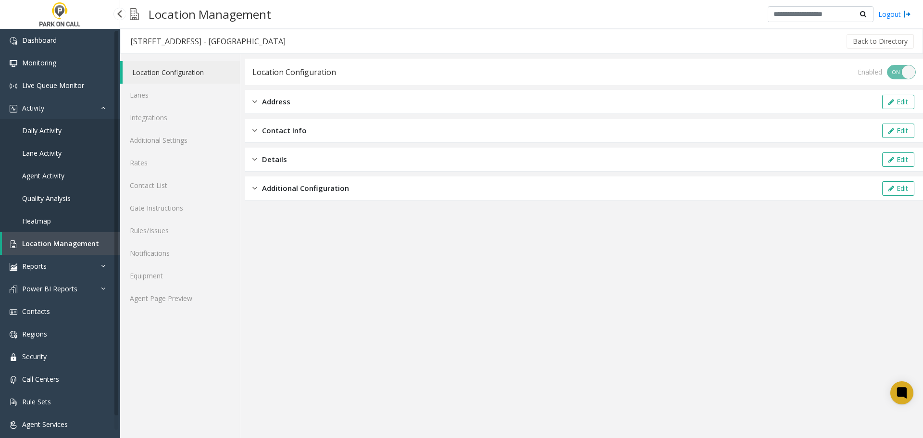
click at [77, 175] on link "Agent Activity" at bounding box center [60, 175] width 120 height 23
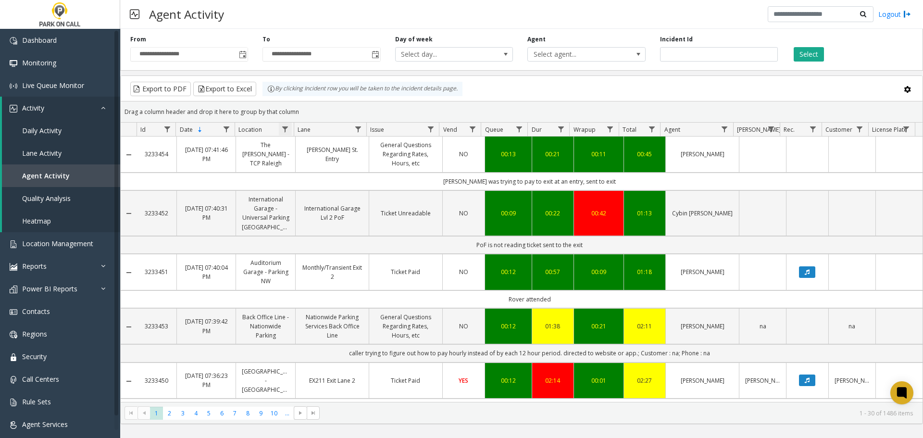
click at [289, 130] on span "Data table" at bounding box center [285, 129] width 8 height 8
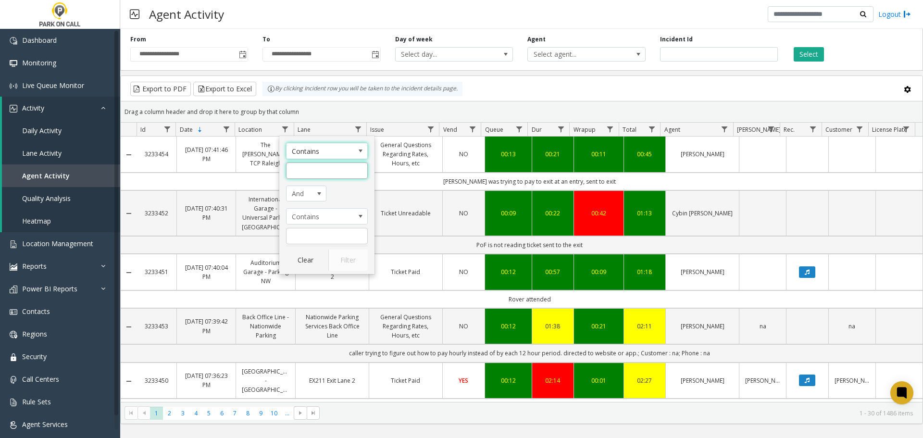
click at [314, 176] on input "Location Filter" at bounding box center [327, 171] width 82 height 16
type input "******"
click button "Filter" at bounding box center [347, 260] width 39 height 21
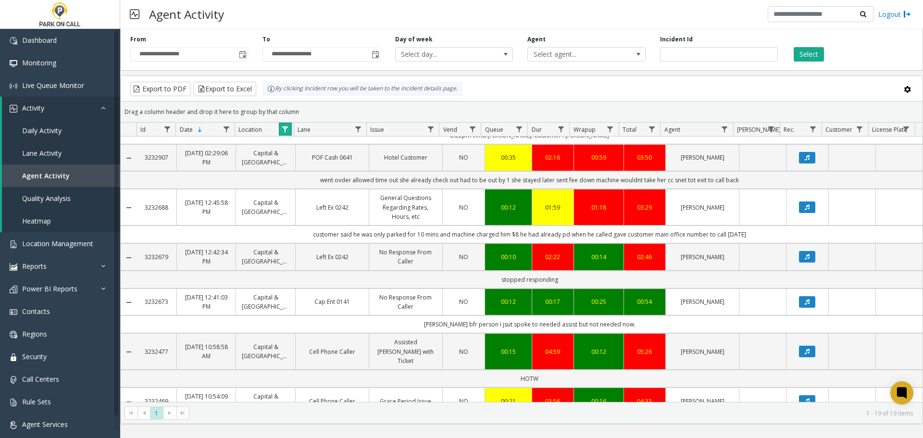
scroll to position [553, 0]
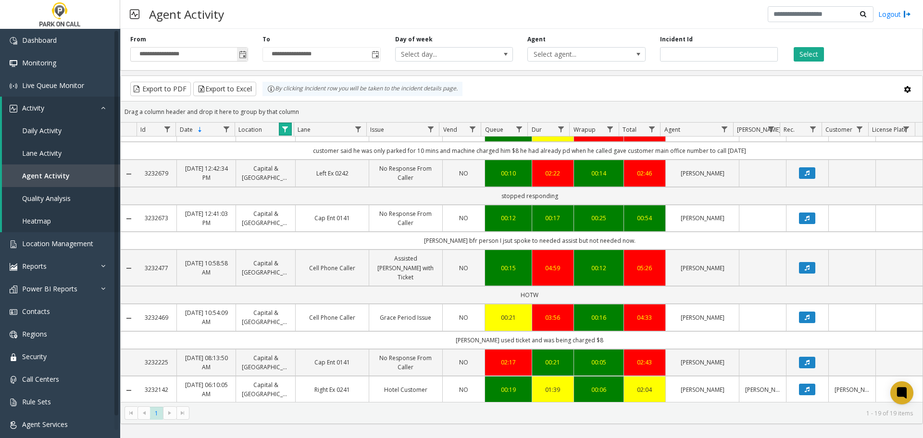
click at [241, 55] on span "Toggle popup" at bounding box center [243, 55] width 8 height 8
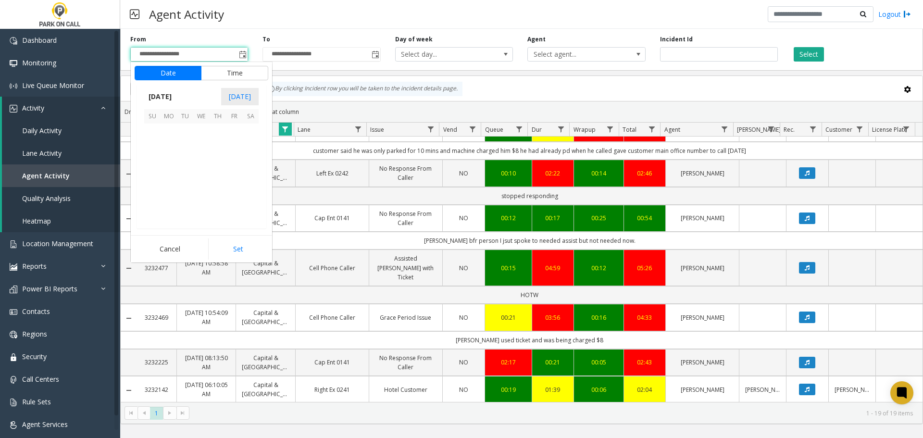
scroll to position [172443, 0]
click at [215, 148] on span "7" at bounding box center [218, 148] width 16 height 16
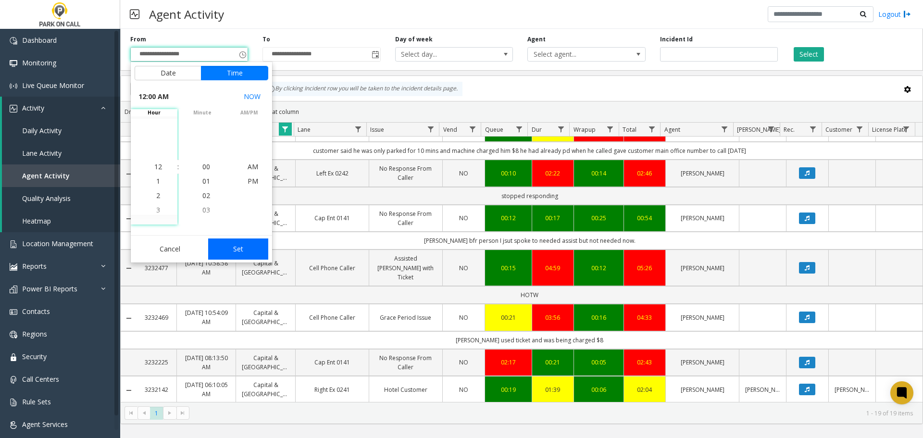
click at [253, 241] on button "Set" at bounding box center [238, 248] width 61 height 21
type input "**********"
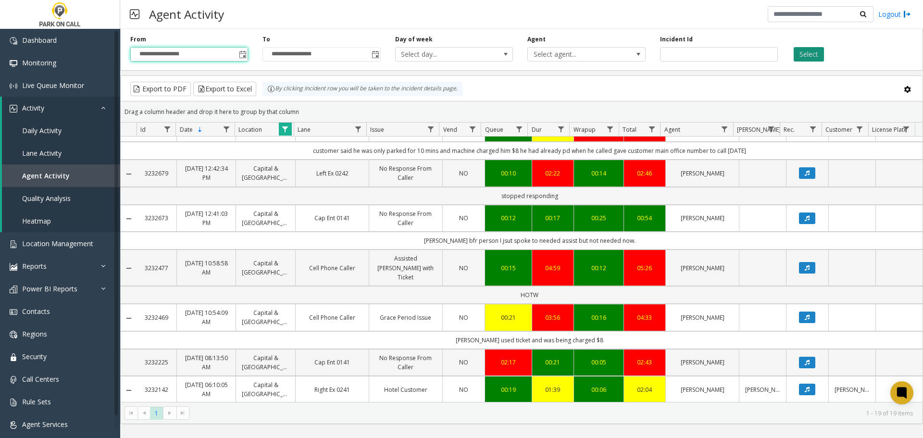
click at [823, 50] on button "Select" at bounding box center [809, 54] width 30 height 14
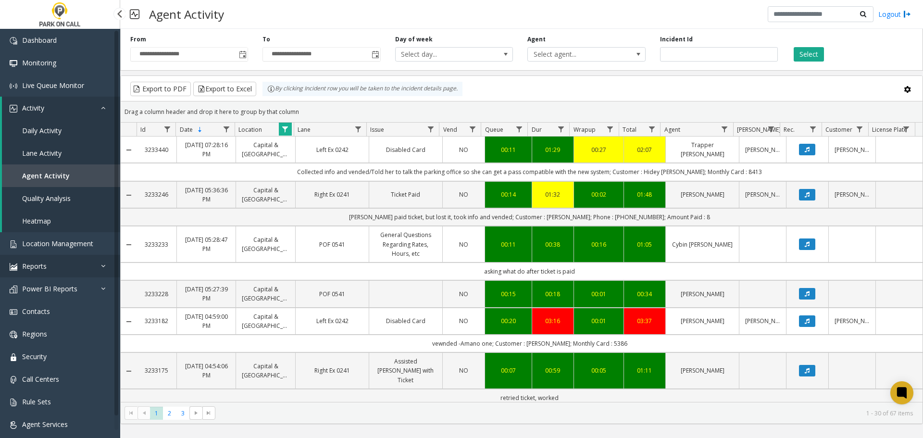
click at [67, 273] on link "Reports" at bounding box center [60, 266] width 120 height 23
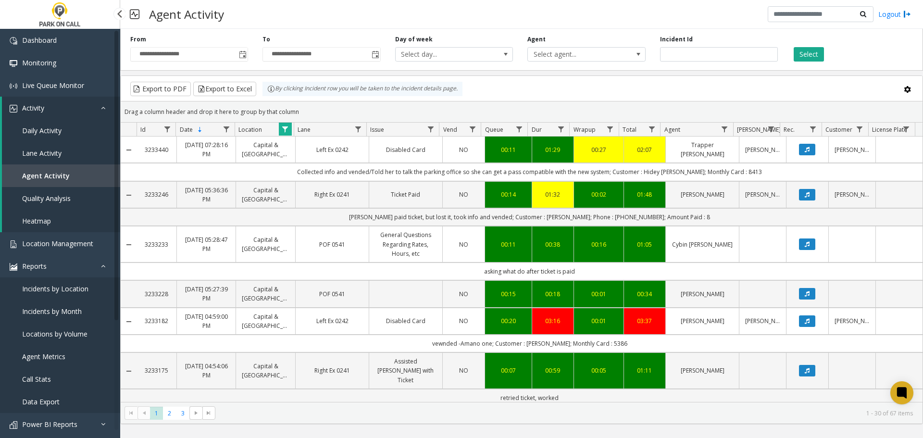
click at [67, 289] on span "Incidents by Location" at bounding box center [55, 288] width 66 height 9
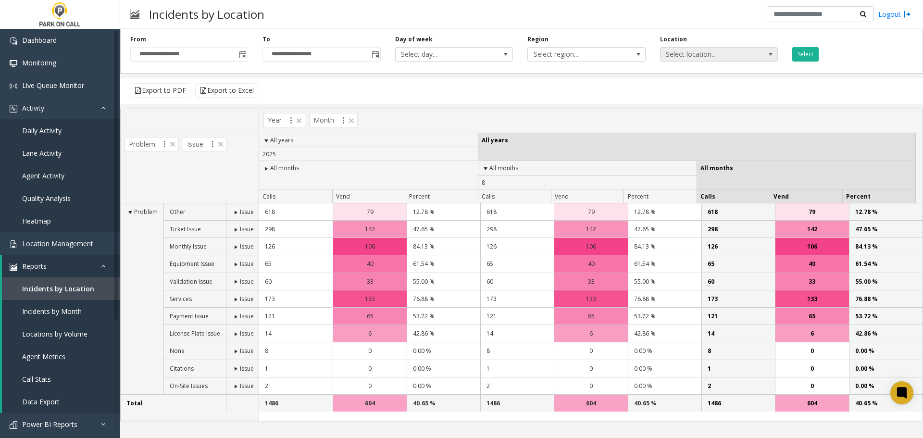
click at [681, 54] on span "Select location..." at bounding box center [708, 54] width 94 height 13
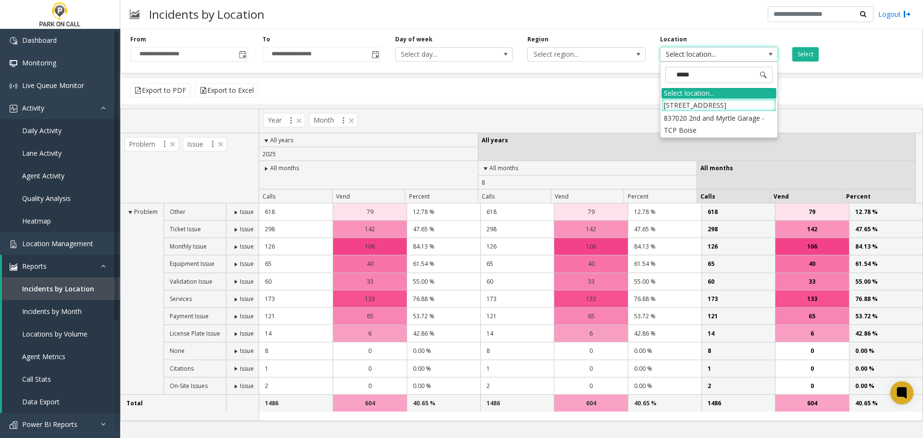
type input "******"
click at [730, 101] on li "[STREET_ADDRESS]" at bounding box center [719, 105] width 115 height 13
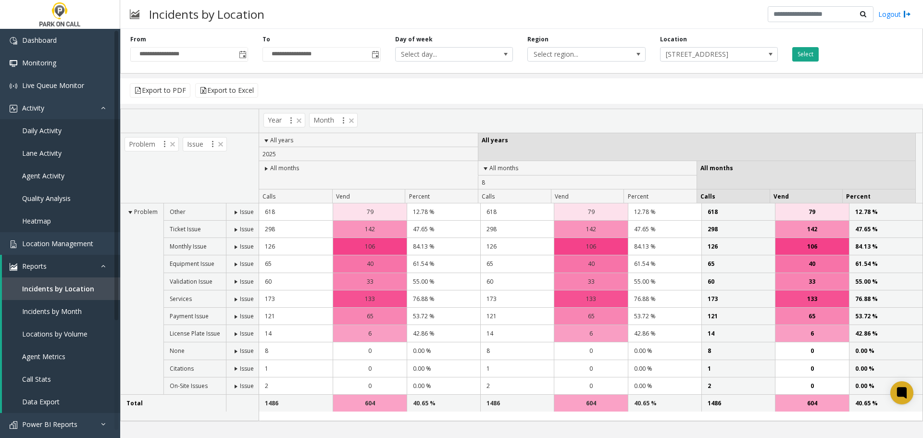
click at [809, 55] on button "Select" at bounding box center [805, 54] width 26 height 14
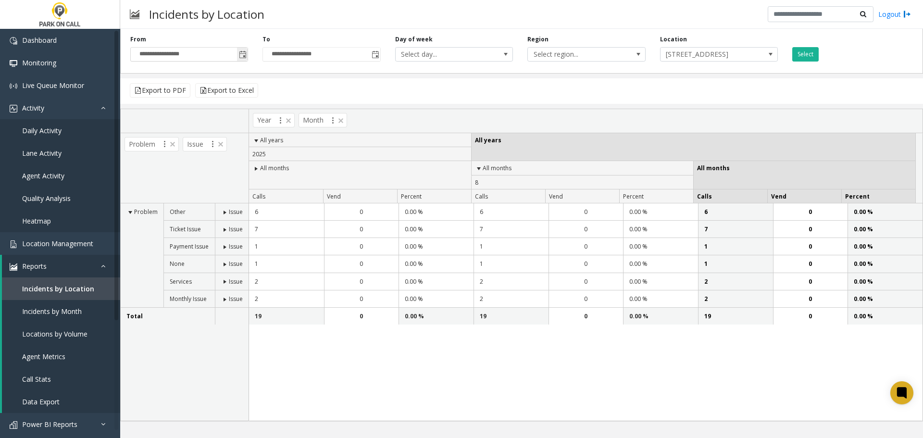
click at [247, 56] on span "Toggle popup" at bounding box center [242, 54] width 11 height 15
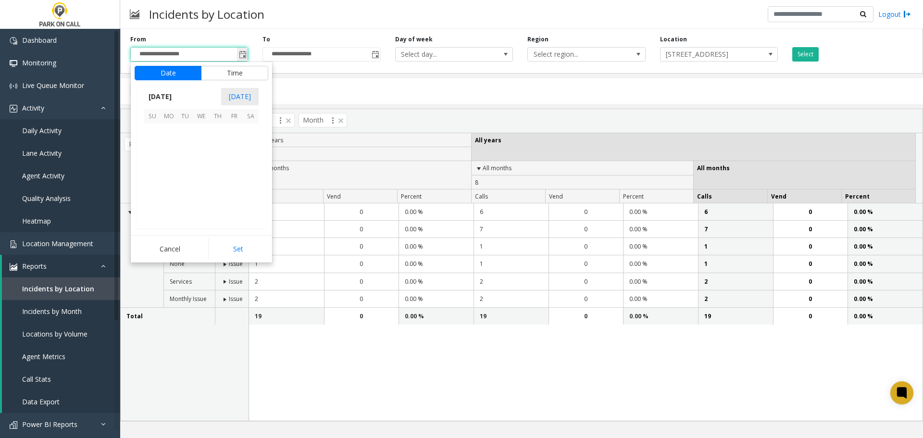
scroll to position [172443, 0]
click at [219, 142] on span "7" at bounding box center [218, 148] width 16 height 16
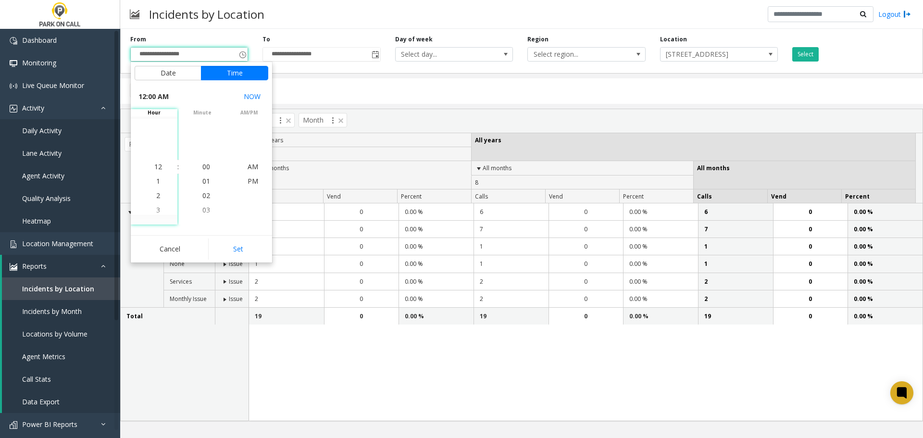
click at [224, 243] on button "Set" at bounding box center [238, 248] width 61 height 21
type input "**********"
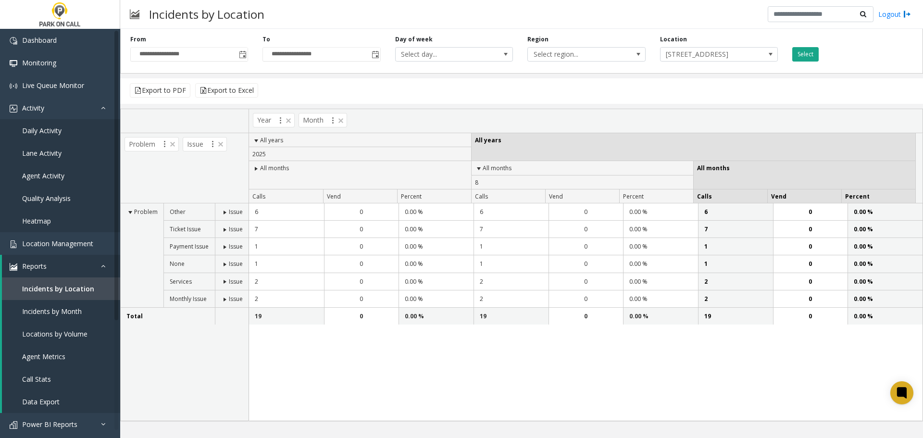
click at [800, 53] on button "Select" at bounding box center [805, 54] width 26 height 14
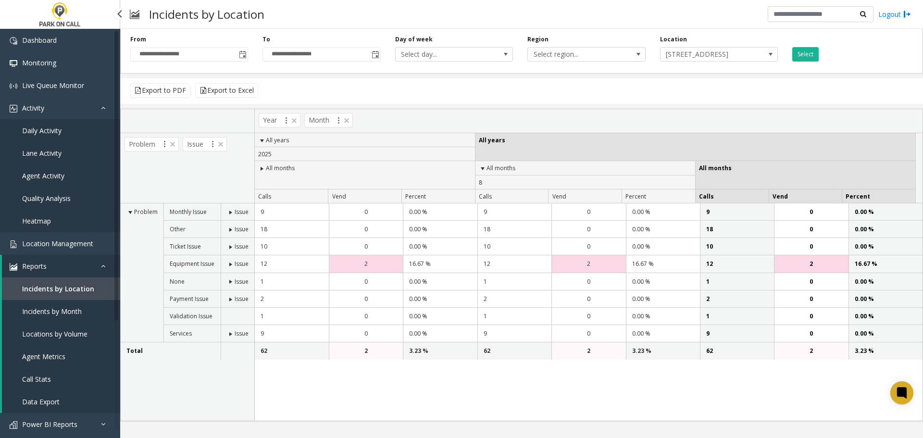
click at [95, 267] on link "Reports" at bounding box center [61, 266] width 118 height 23
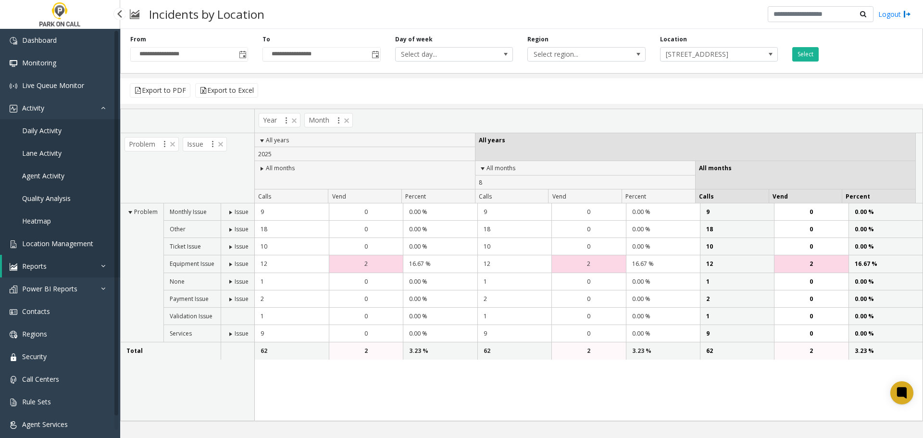
click at [78, 243] on span "Location Management" at bounding box center [57, 243] width 71 height 9
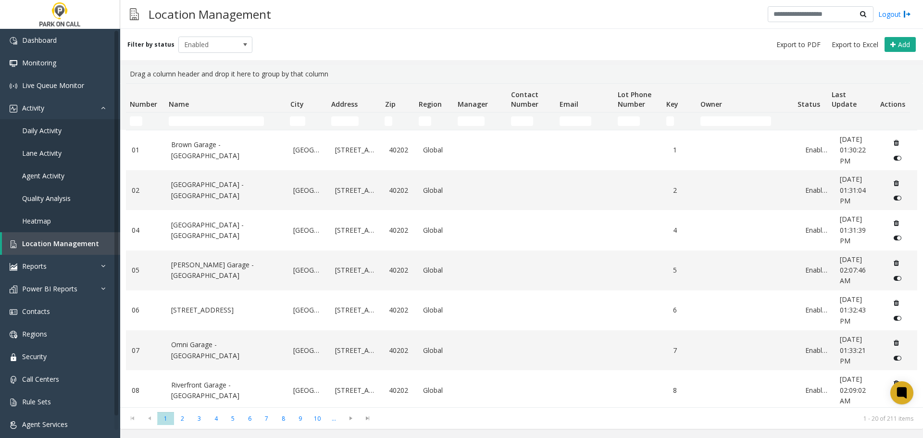
drag, startPoint x: 242, startPoint y: 116, endPoint x: 236, endPoint y: 118, distance: 7.1
click at [242, 116] on td "Name Filter" at bounding box center [225, 121] width 121 height 17
click at [233, 119] on input "Name Filter" at bounding box center [216, 121] width 95 height 10
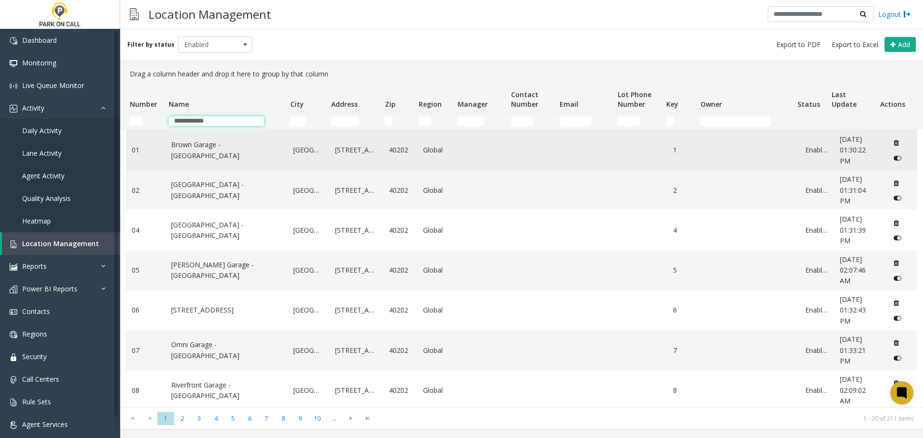
type input "**********"
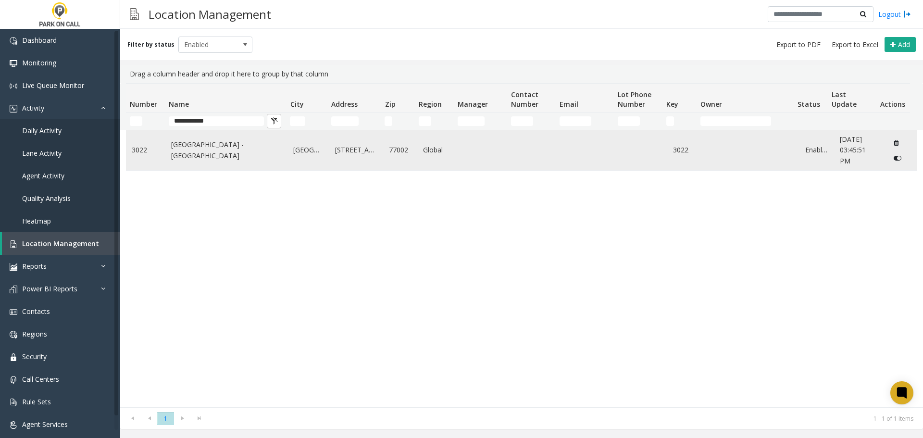
click at [214, 155] on link "[GEOGRAPHIC_DATA] - [GEOGRAPHIC_DATA]" at bounding box center [226, 150] width 111 height 22
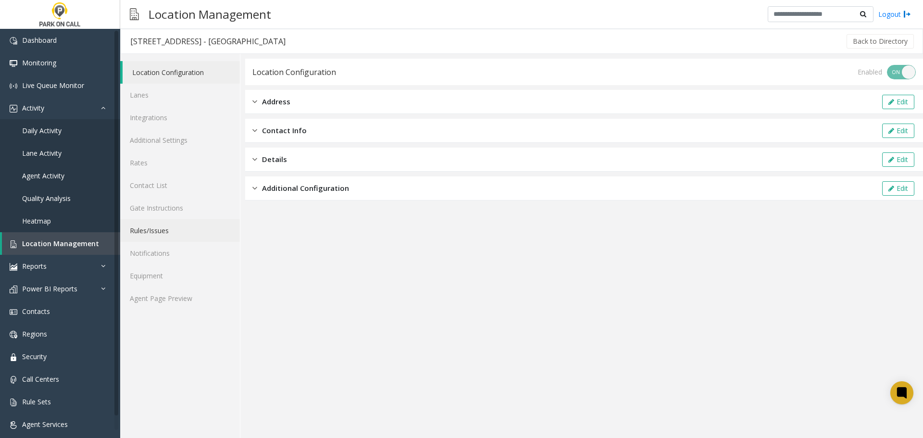
click at [171, 234] on link "Rules/Issues" at bounding box center [180, 230] width 120 height 23
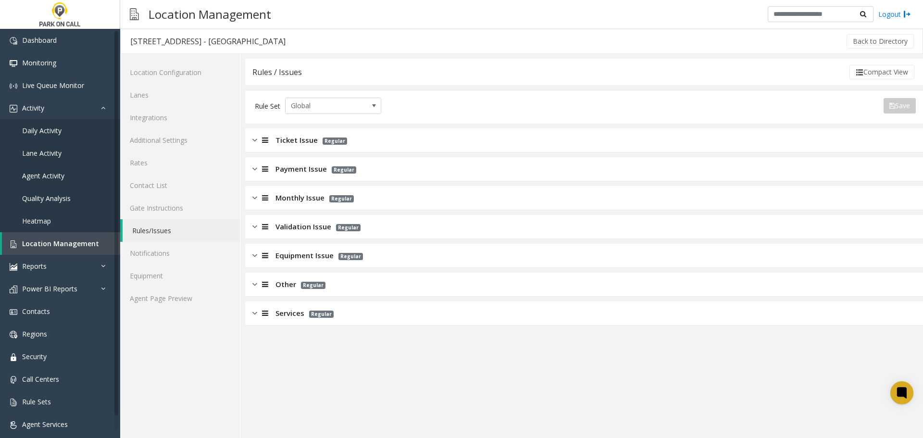
click at [336, 309] on div "Services Regular" at bounding box center [584, 313] width 678 height 24
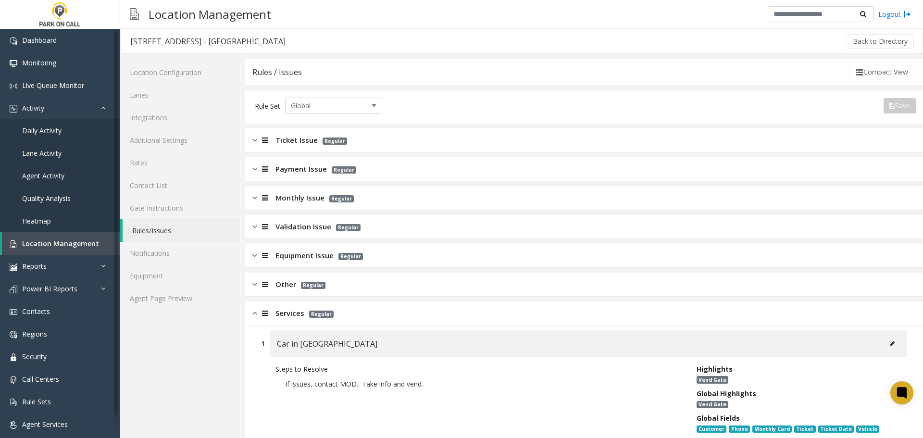
click at [191, 300] on link "Agent Page Preview" at bounding box center [180, 298] width 120 height 23
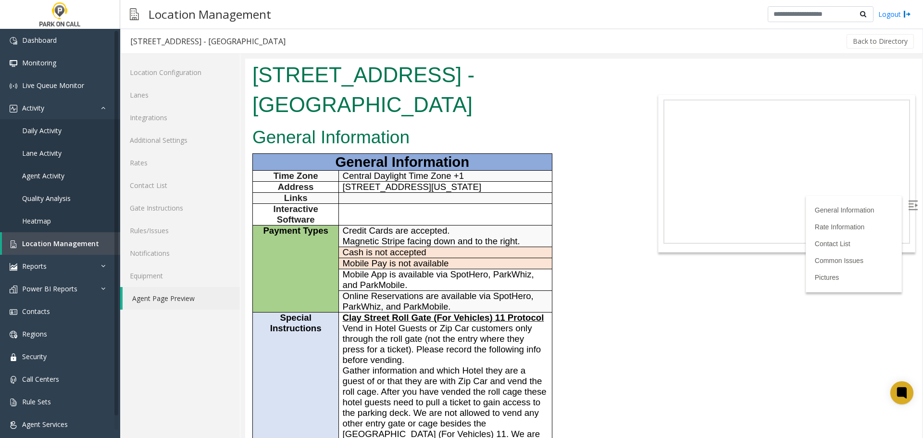
drag, startPoint x: 640, startPoint y: 338, endPoint x: 610, endPoint y: 314, distance: 38.3
click at [640, 338] on body "[STREET_ADDRESS] - [GEOGRAPHIC_DATA] General Information General Information Ti…" at bounding box center [583, 248] width 677 height 379
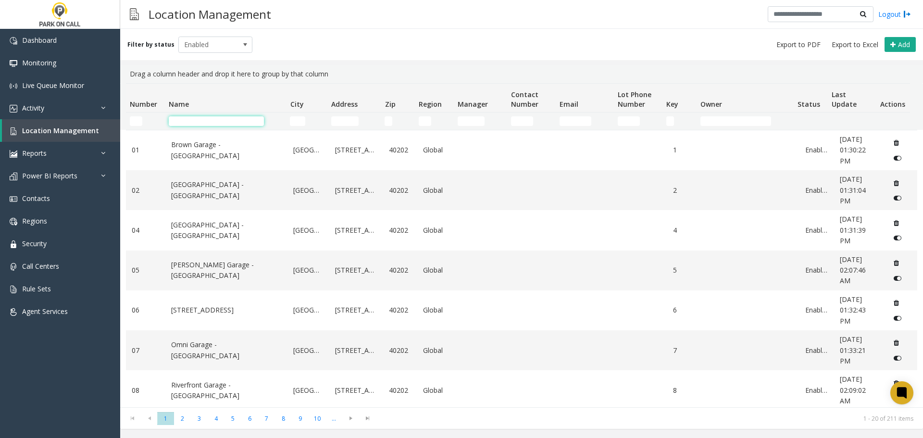
click at [207, 121] on input "Name Filter" at bounding box center [216, 121] width 95 height 10
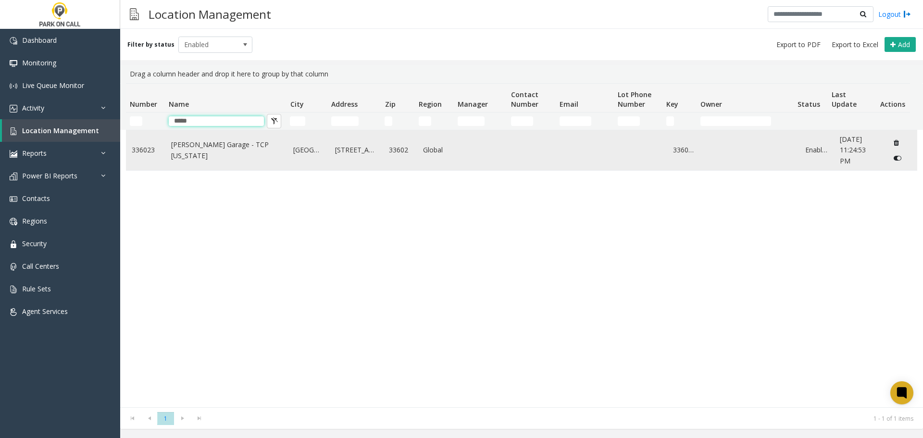
type input "*****"
click at [213, 169] on td "Asher Garage - TCP Florida" at bounding box center [226, 150] width 123 height 40
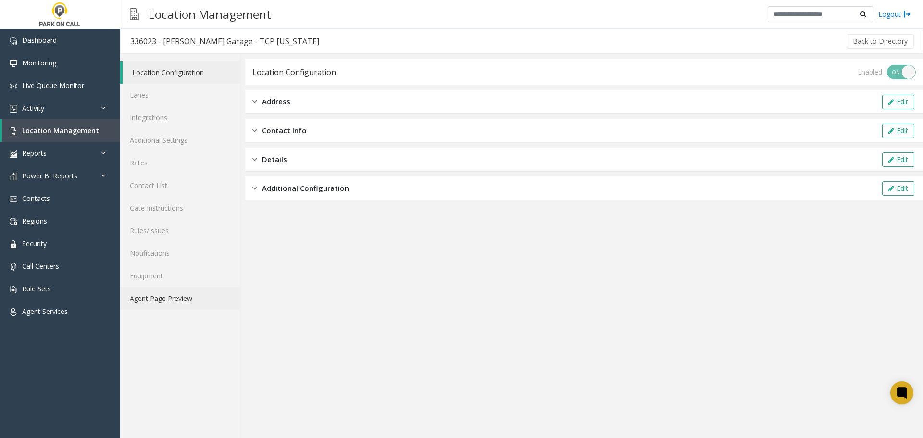
click at [187, 292] on link "Agent Page Preview" at bounding box center [180, 298] width 120 height 23
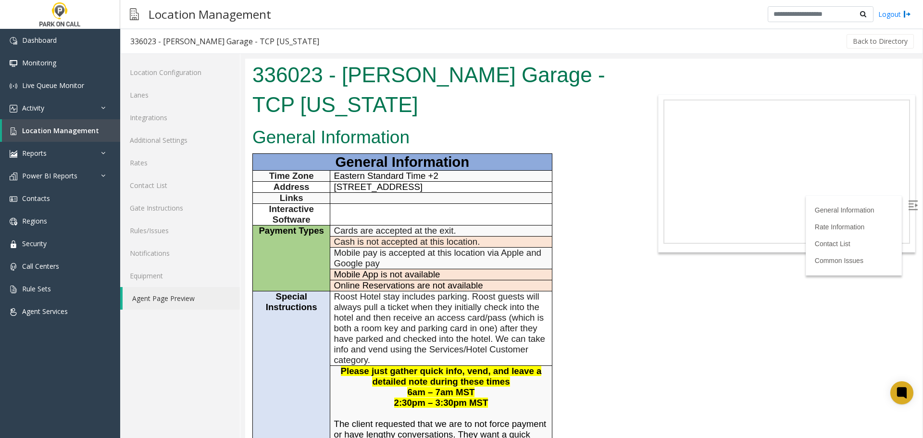
scroll to position [337, 0]
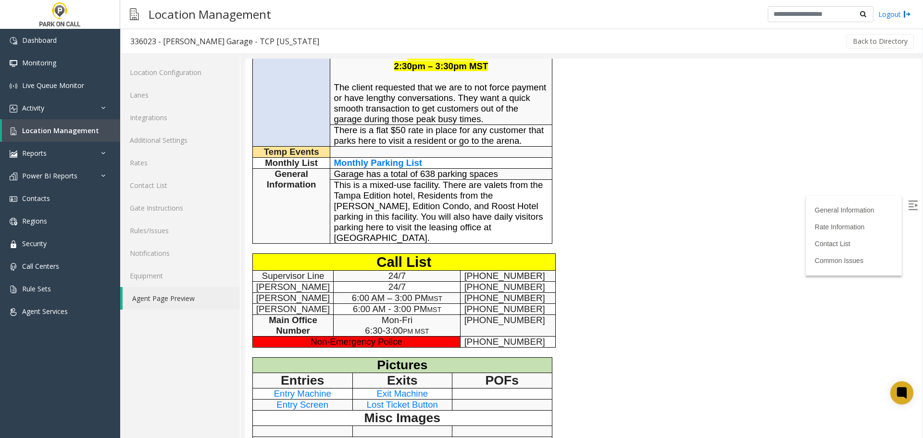
click at [399, 158] on span "Monthly Parking List" at bounding box center [378, 163] width 88 height 10
